Goal: Information Seeking & Learning: Learn about a topic

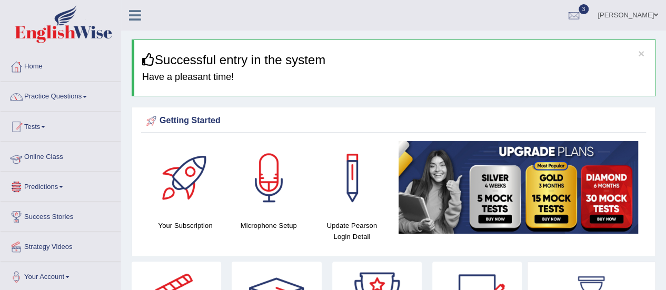
scroll to position [1, 0]
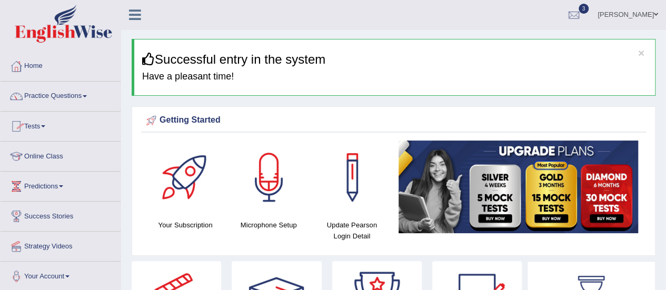
click at [77, 96] on link "Practice Questions" at bounding box center [61, 95] width 120 height 26
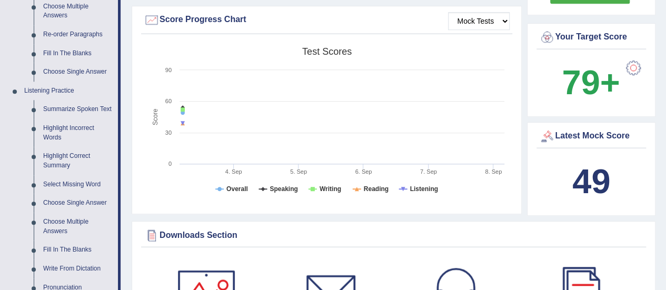
scroll to position [369, 0]
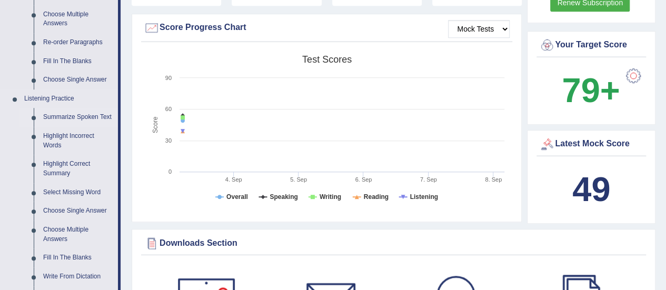
click at [87, 119] on link "Summarize Spoken Text" at bounding box center [78, 117] width 80 height 19
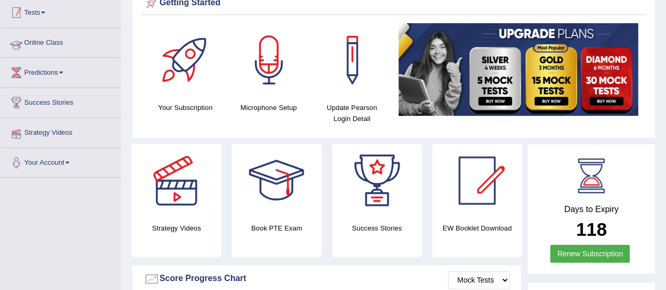
scroll to position [184, 0]
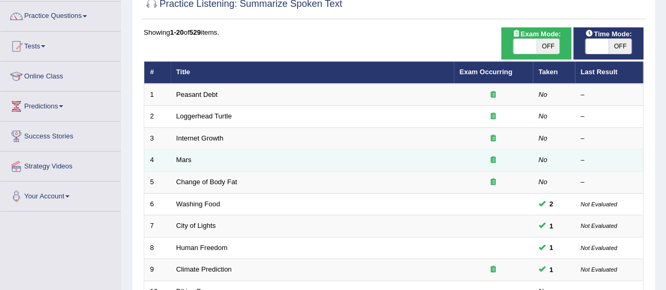
scroll to position [78, 0]
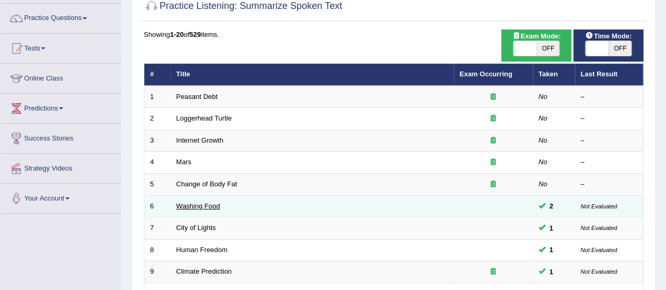
click at [204, 203] on link "Washing Food" at bounding box center [198, 206] width 44 height 8
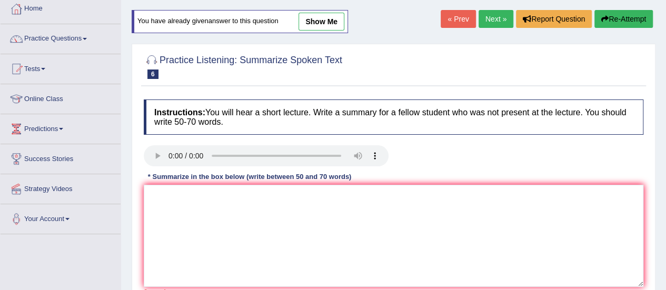
scroll to position [57, 0]
click at [306, 24] on link "show me" at bounding box center [322, 22] width 46 height 18
type textarea "The speaker provided a comprehensive overview of food safety, highlighting seve…"
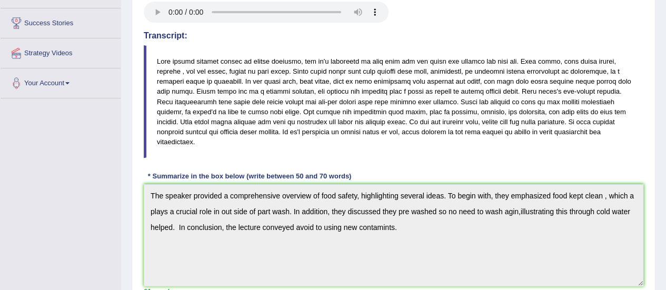
scroll to position [0, 0]
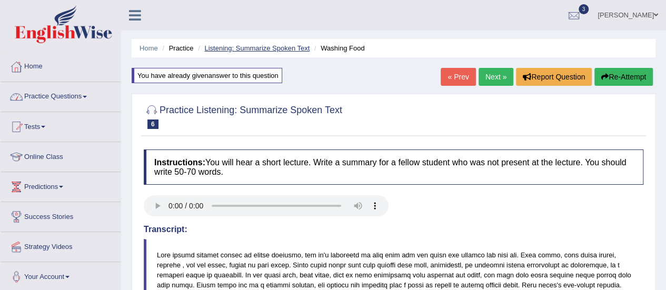
click at [231, 51] on link "Listening: Summarize Spoken Text" at bounding box center [256, 48] width 105 height 8
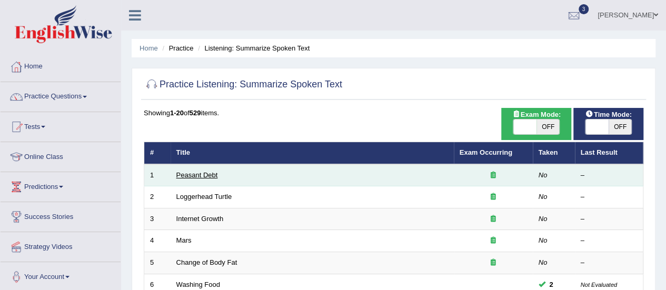
click at [207, 176] on link "Peasant Debt" at bounding box center [197, 175] width 42 height 8
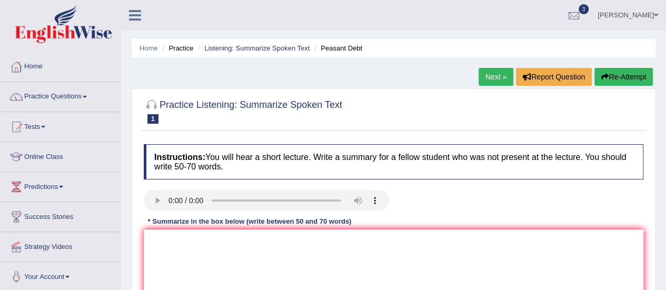
click at [490, 77] on link "Next »" at bounding box center [496, 77] width 35 height 18
click at [490, 71] on link "Next »" at bounding box center [496, 77] width 35 height 18
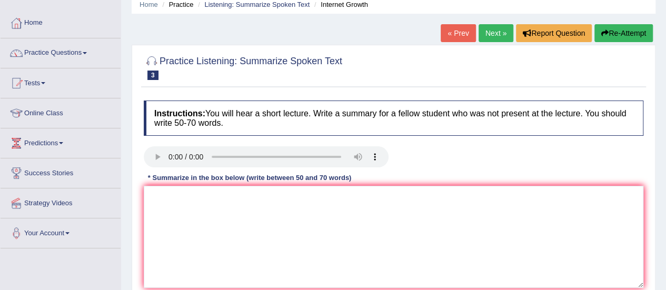
scroll to position [73, 0]
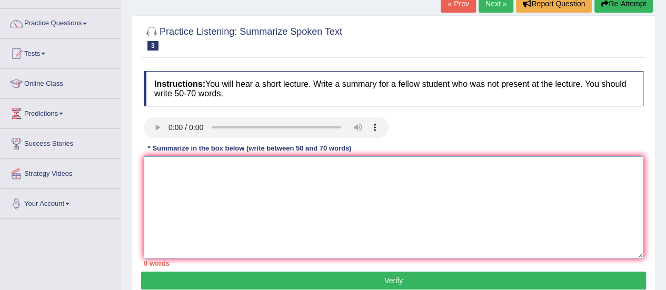
click at [157, 161] on textarea at bounding box center [394, 207] width 500 height 102
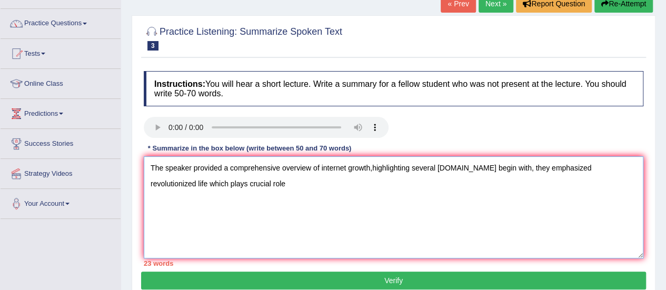
click at [189, 183] on textarea "The speaker provided a comprehensive overview of internet growth,highlighting s…" at bounding box center [394, 207] width 500 height 102
click at [235, 186] on textarea "The speaker provided a comprehensive overview of internet growth,highlighting s…" at bounding box center [394, 207] width 500 height 102
click at [379, 184] on textarea "The speaker provided a comprehensive overview of internet growth,highlighting s…" at bounding box center [394, 207] width 500 height 102
click at [404, 181] on textarea "The speaker provided a comprehensive overview of internet growth,highlighting s…" at bounding box center [394, 207] width 500 height 102
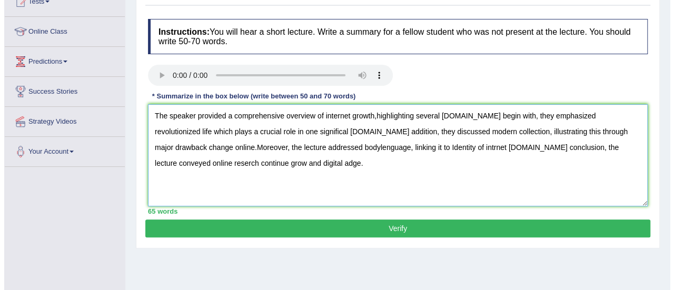
scroll to position [124, 0]
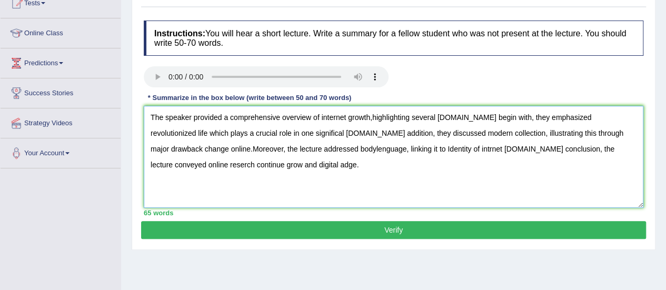
type textarea "The speaker provided a comprehensive overview of internet growth,highlighting s…"
click at [370, 230] on button "Verify" at bounding box center [393, 230] width 505 height 18
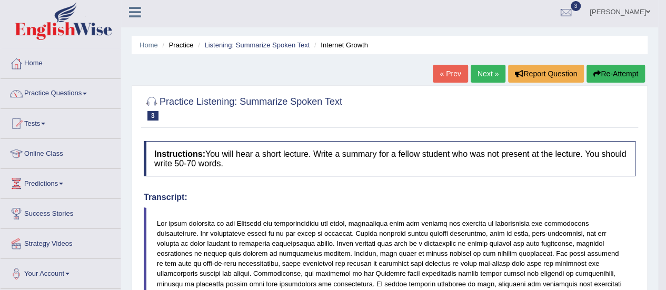
scroll to position [2, 0]
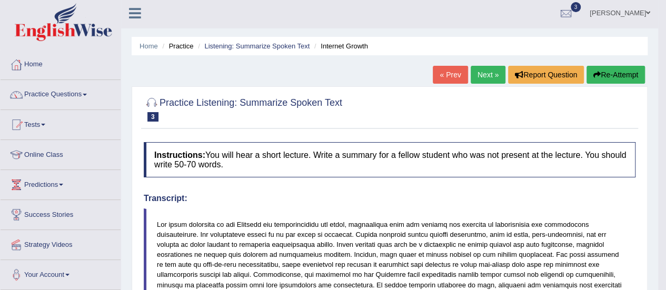
click at [484, 72] on link "Next »" at bounding box center [488, 75] width 35 height 18
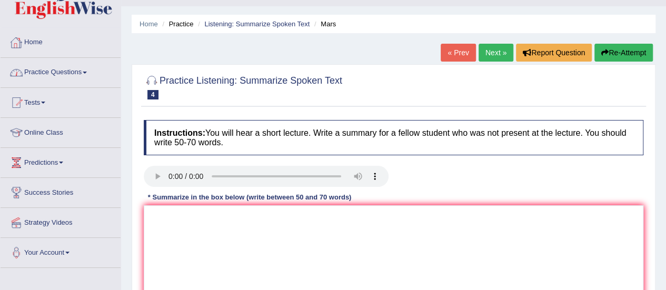
scroll to position [22, 0]
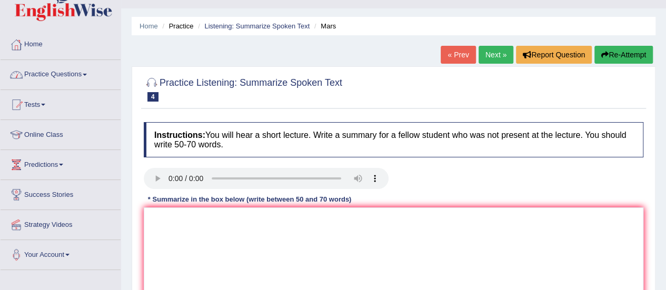
click at [62, 72] on link "Practice Questions" at bounding box center [61, 73] width 120 height 26
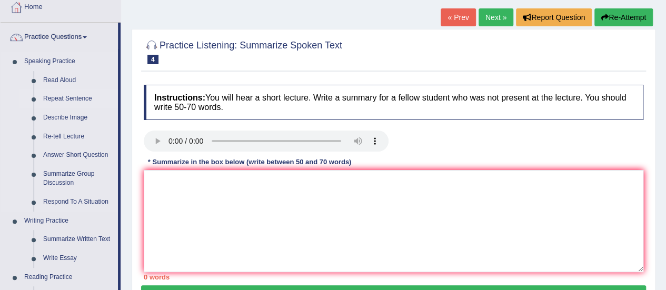
scroll to position [64, 0]
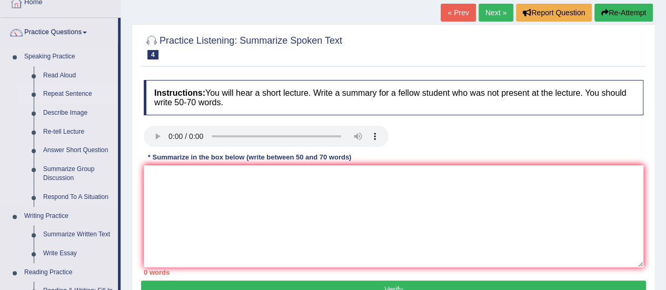
click at [66, 96] on link "Repeat Sentence" at bounding box center [78, 94] width 80 height 19
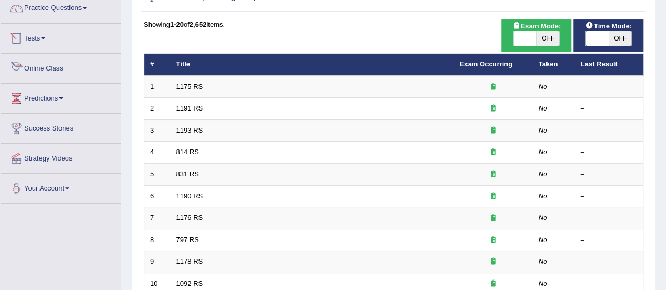
scroll to position [88, 0]
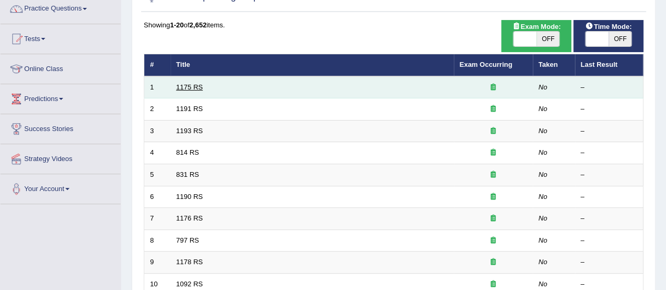
click at [179, 83] on link "1175 RS" at bounding box center [189, 87] width 27 height 8
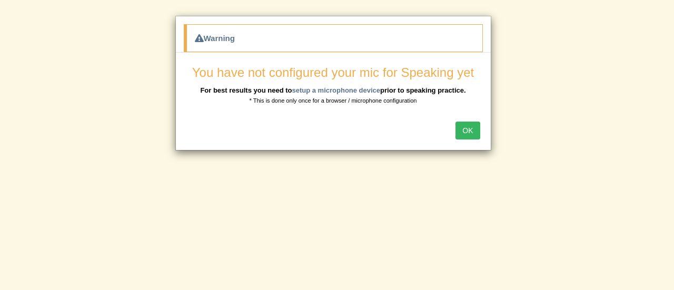
click at [465, 122] on button "OK" at bounding box center [468, 131] width 24 height 18
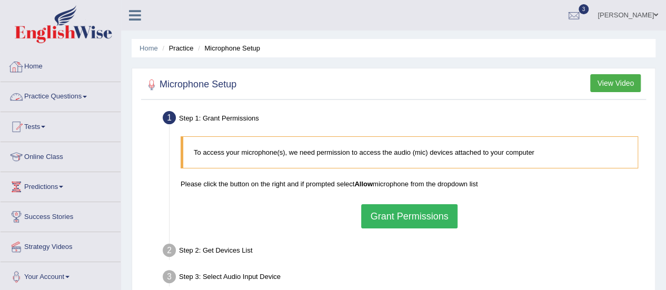
click at [80, 93] on link "Practice Questions" at bounding box center [61, 95] width 120 height 26
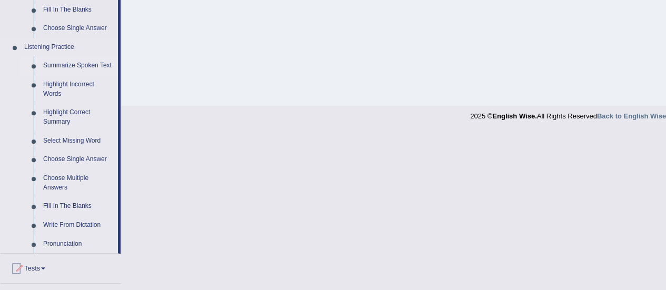
scroll to position [421, 0]
click at [53, 223] on link "Write From Dictation" at bounding box center [78, 225] width 80 height 19
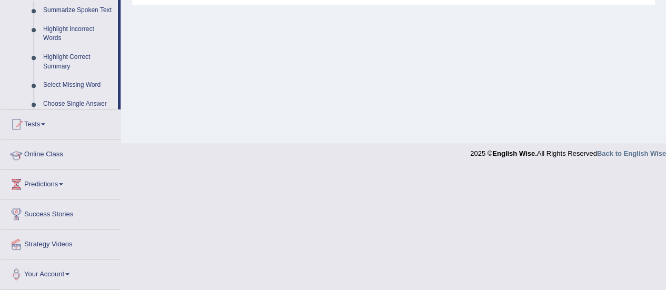
scroll to position [262, 0]
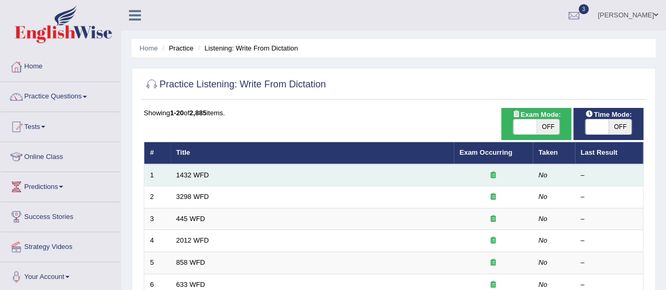
click at [197, 181] on td "1432 WFD" at bounding box center [312, 175] width 283 height 22
click at [196, 173] on link "1432 WFD" at bounding box center [192, 175] width 33 height 8
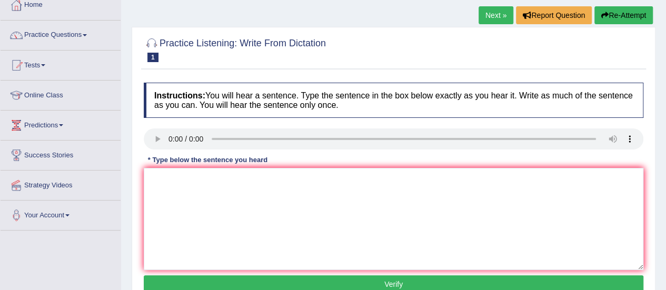
scroll to position [62, 0]
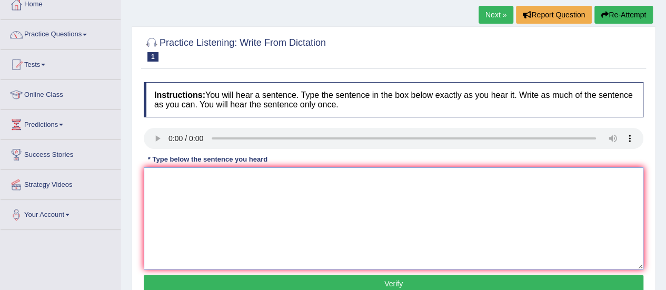
click at [158, 133] on div "Instructions: You will hear a sentence. Type the sentence in the box below exac…" at bounding box center [393, 189] width 505 height 224
click at [167, 172] on textarea at bounding box center [394, 219] width 500 height 102
type textarea "More physical activity is a benificial to your health."
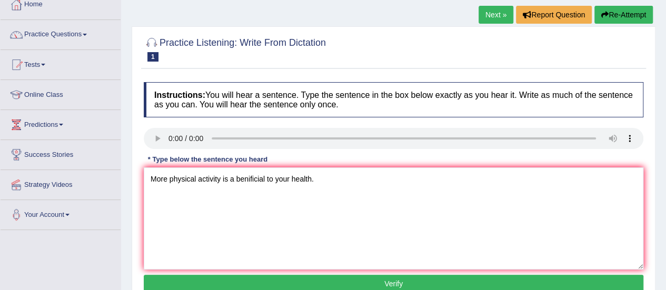
click at [238, 279] on button "Verify" at bounding box center [394, 284] width 500 height 18
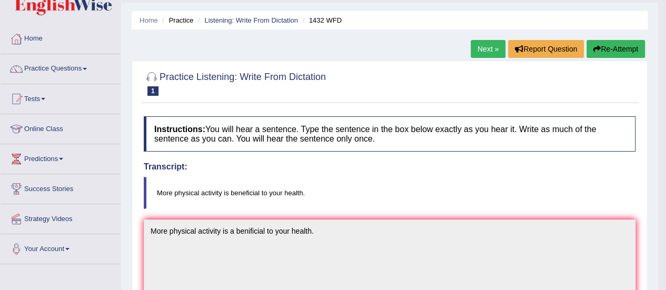
scroll to position [26, 0]
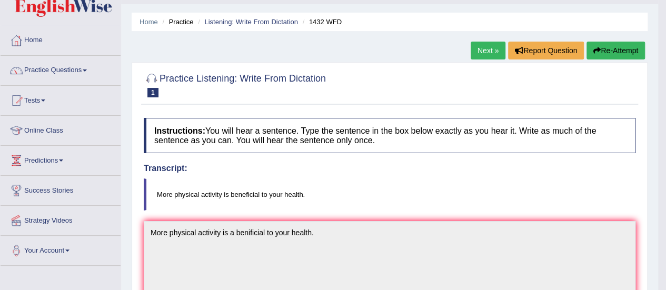
click at [488, 52] on link "Next »" at bounding box center [488, 51] width 35 height 18
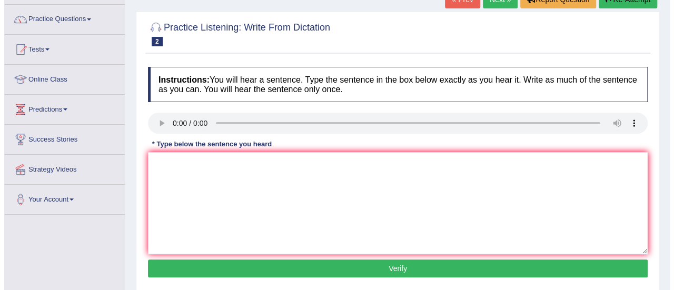
scroll to position [116, 0]
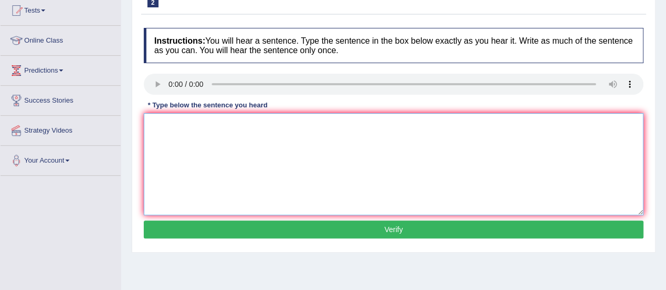
click at [155, 123] on textarea at bounding box center [394, 164] width 500 height 102
type textarea "Animal behaviour is contain a similar as per to humans."
click at [223, 229] on button "Verify" at bounding box center [394, 230] width 500 height 18
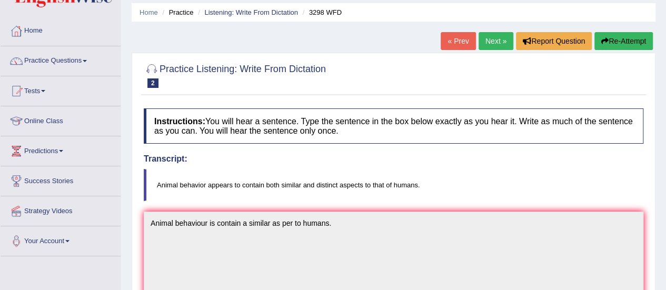
scroll to position [30, 0]
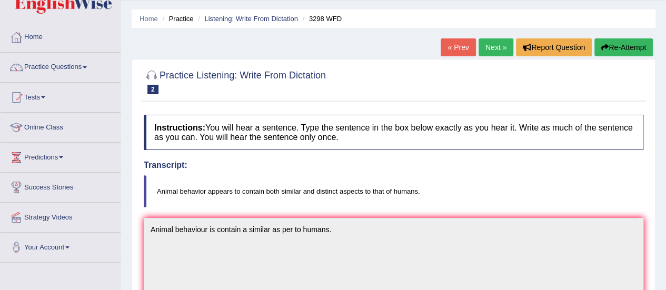
click at [486, 45] on link "Next »" at bounding box center [496, 47] width 35 height 18
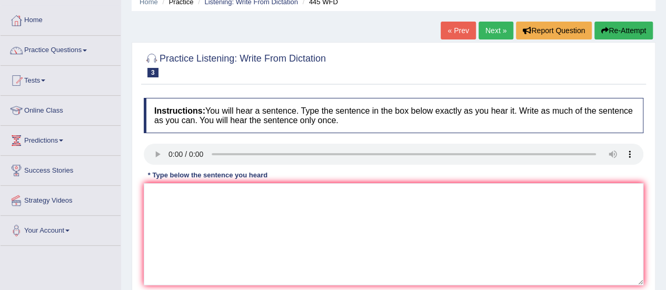
scroll to position [51, 0]
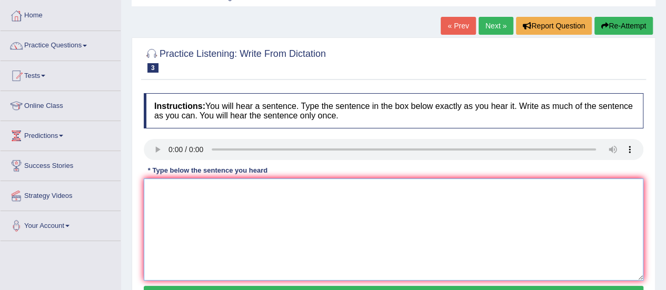
click at [153, 187] on textarea at bounding box center [394, 230] width 500 height 102
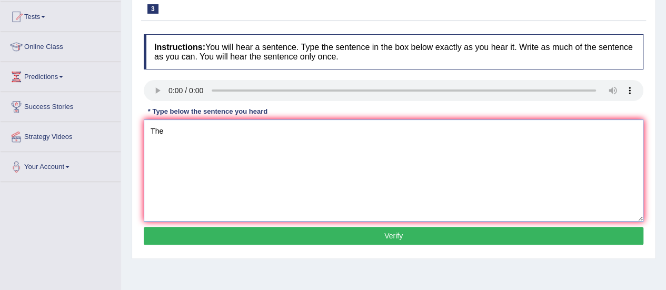
scroll to position [130, 0]
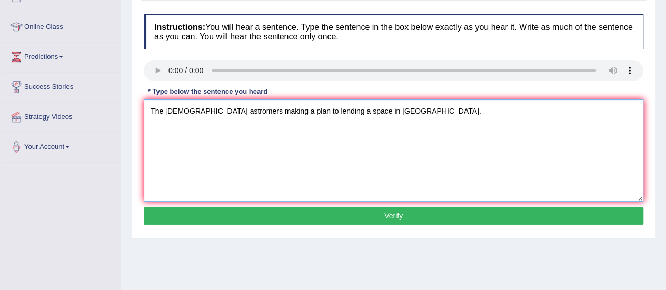
type textarea "The American astromers making a plan to lending a space in mars."
click at [201, 217] on button "Verify" at bounding box center [394, 216] width 500 height 18
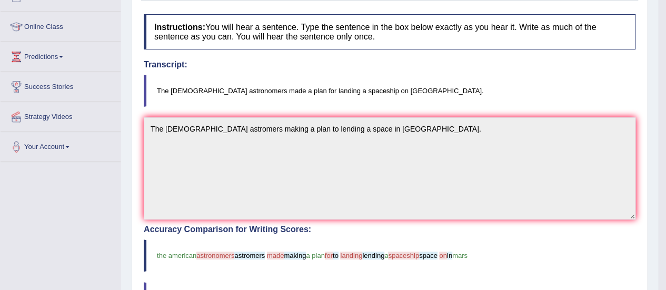
click at [221, 27] on div "Instructions: You will hear a sentence. Type the sentence in the box below exac…" at bounding box center [389, 260] width 497 height 503
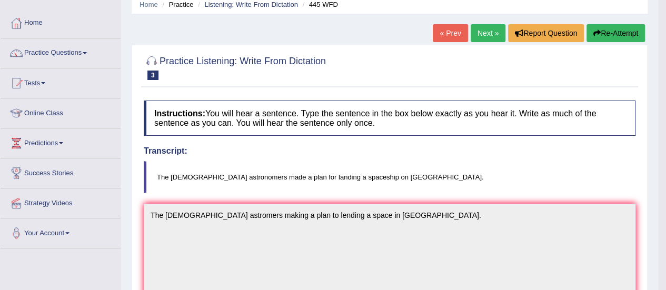
scroll to position [0, 0]
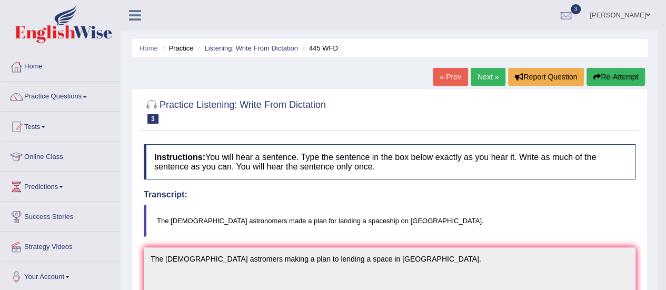
click at [486, 82] on link "Next »" at bounding box center [488, 77] width 35 height 18
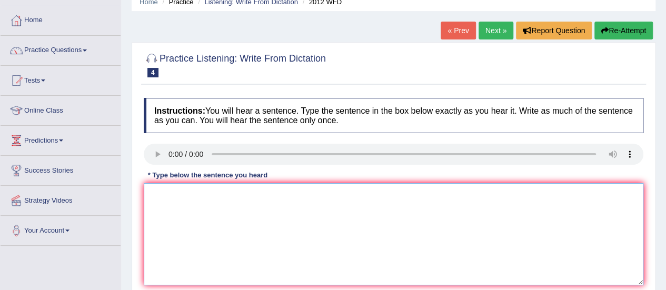
click at [155, 190] on textarea at bounding box center [394, 234] width 500 height 102
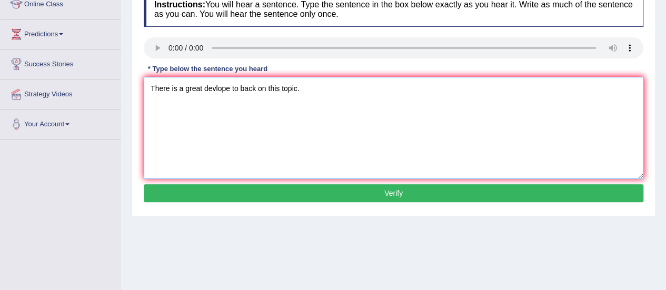
scroll to position [155, 0]
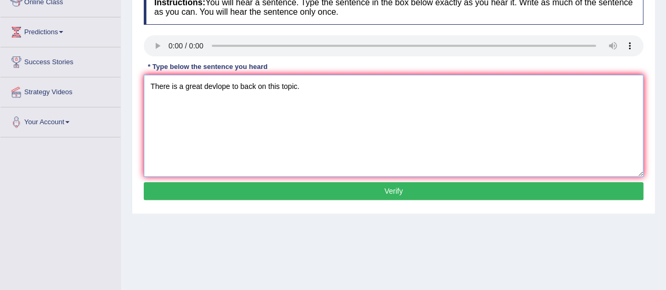
type textarea "There is a great devlope to back on this topic."
click at [195, 185] on button "Verify" at bounding box center [394, 191] width 500 height 18
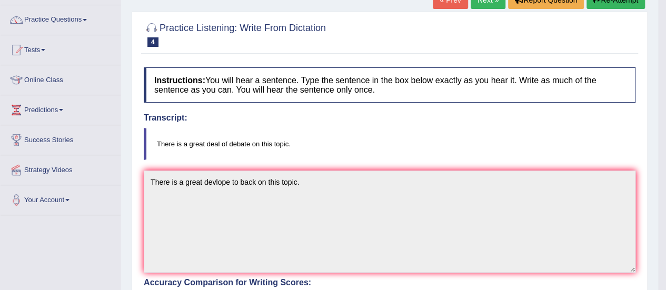
scroll to position [39, 0]
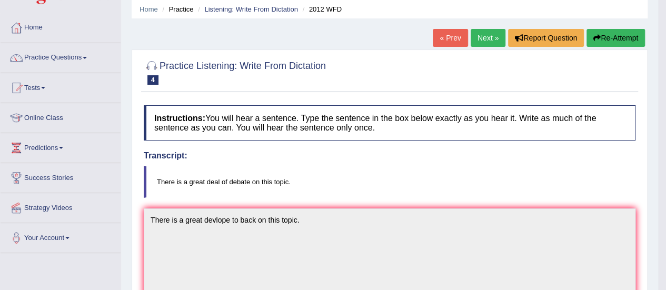
click at [476, 38] on link "Next »" at bounding box center [488, 38] width 35 height 18
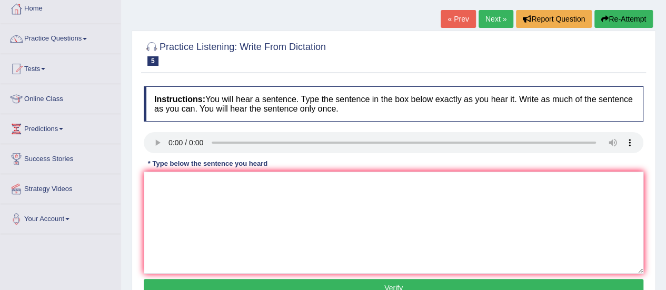
scroll to position [57, 0]
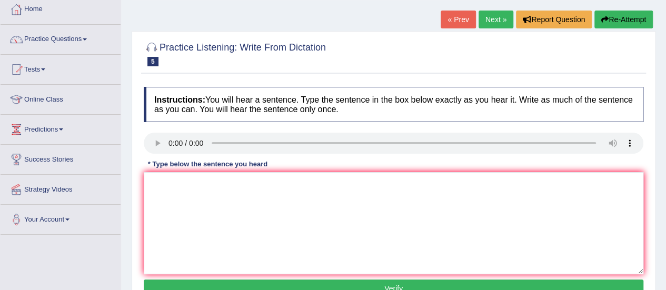
click at [487, 14] on link "Next »" at bounding box center [496, 20] width 35 height 18
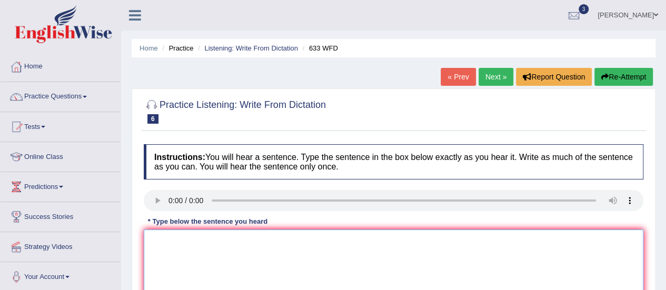
click at [163, 238] on textarea at bounding box center [394, 281] width 500 height 102
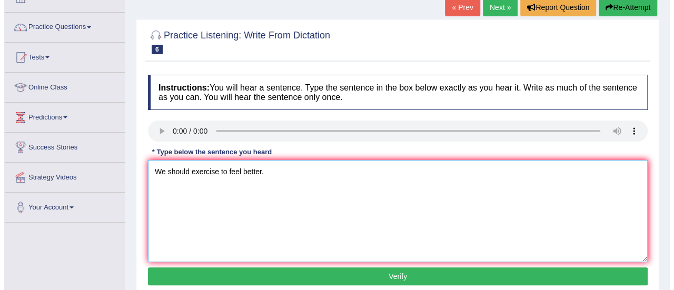
scroll to position [71, 0]
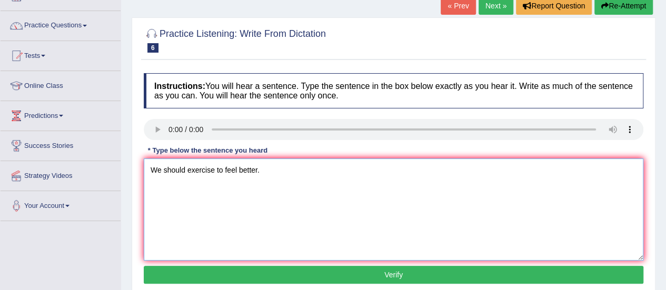
type textarea "We should exercise to feel better."
click at [166, 274] on button "Verify" at bounding box center [394, 275] width 500 height 18
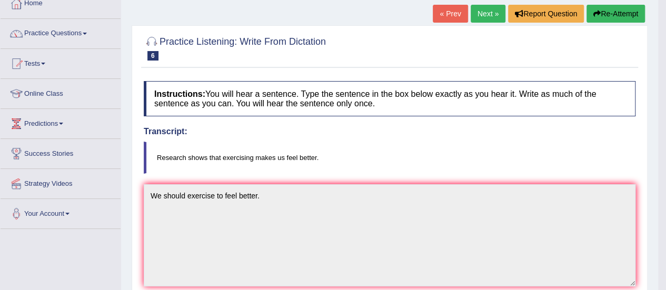
scroll to position [61, 0]
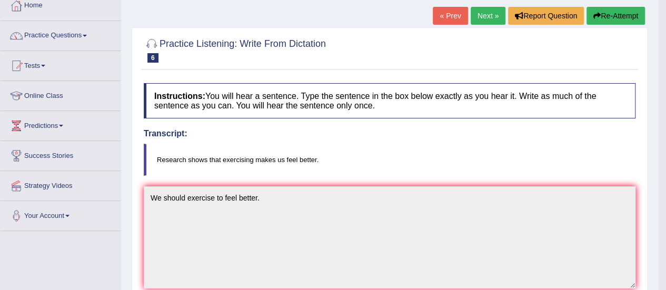
click at [150, 46] on div at bounding box center [152, 44] width 16 height 16
click at [153, 53] on span "6" at bounding box center [153, 57] width 11 height 9
click at [0, 0] on small "633 WFD" at bounding box center [0, 0] width 0 height 0
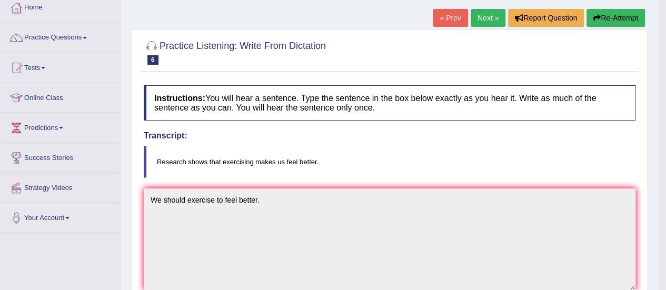
scroll to position [60, 0]
click at [591, 13] on button "Re-Attempt" at bounding box center [616, 17] width 58 height 18
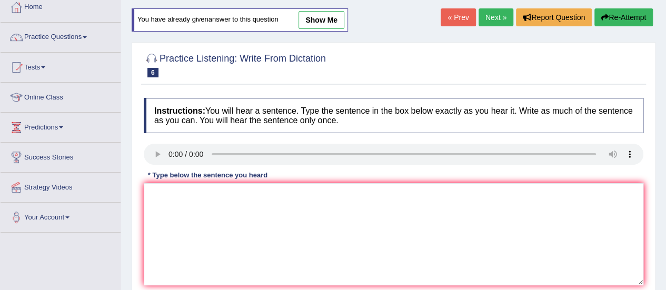
scroll to position [47, 0]
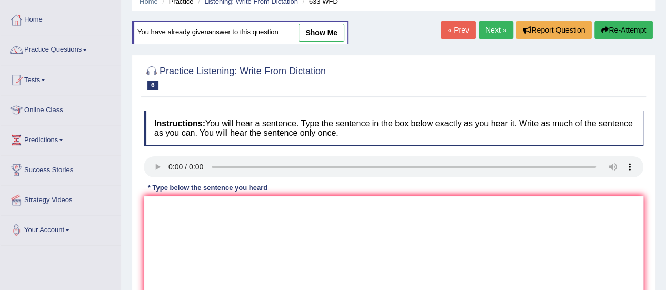
click at [320, 36] on link "show me" at bounding box center [322, 33] width 46 height 18
type textarea "We should exercise to feel better."
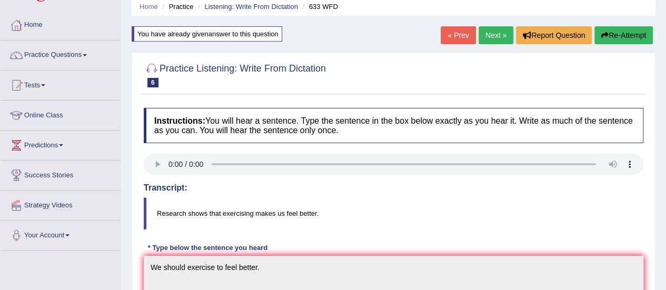
scroll to position [8, 0]
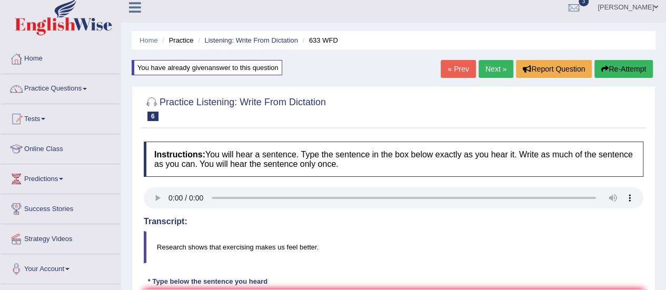
click at [482, 66] on link "Next »" at bounding box center [496, 69] width 35 height 18
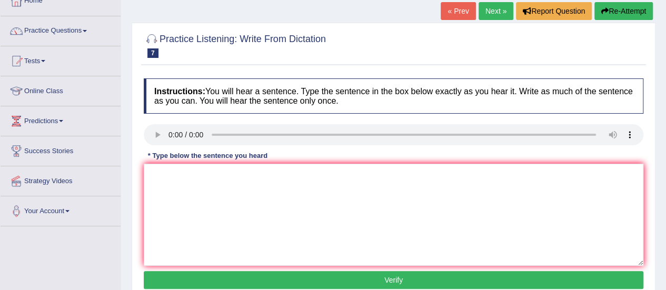
scroll to position [69, 0]
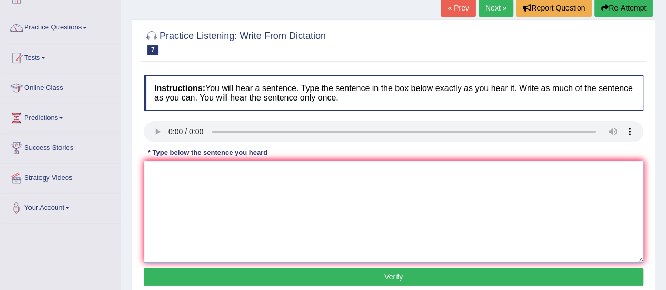
click at [168, 167] on textarea at bounding box center [394, 212] width 500 height 102
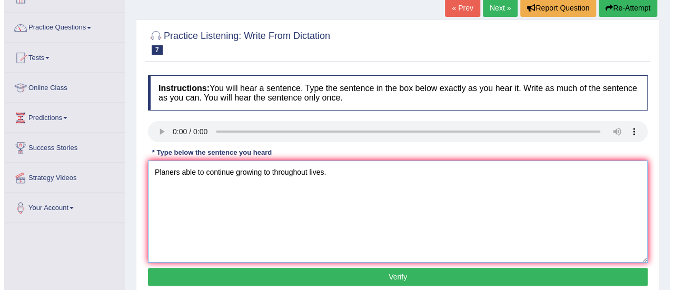
scroll to position [115, 0]
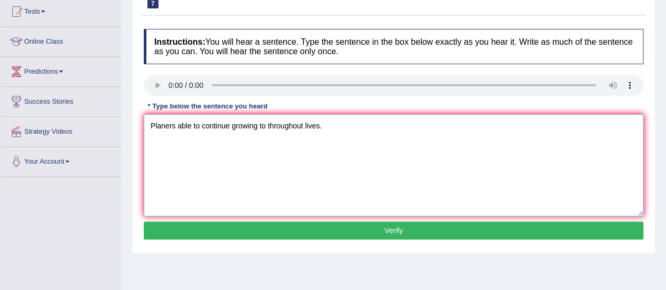
type textarea "Planers able to continue growing to throughout lives."
click at [185, 223] on button "Verify" at bounding box center [394, 231] width 500 height 18
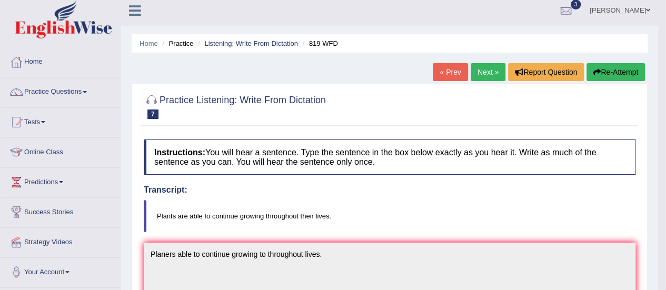
scroll to position [0, 0]
